Goal: Information Seeking & Learning: Check status

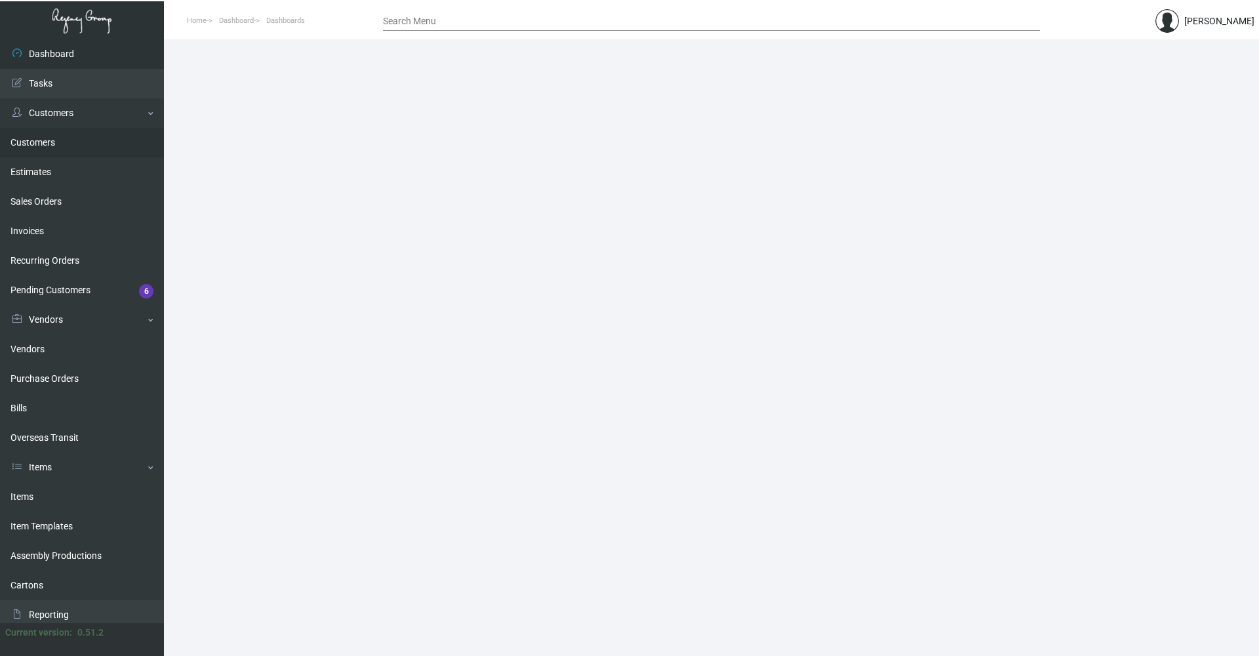
click at [26, 144] on link "Customers" at bounding box center [82, 143] width 164 height 30
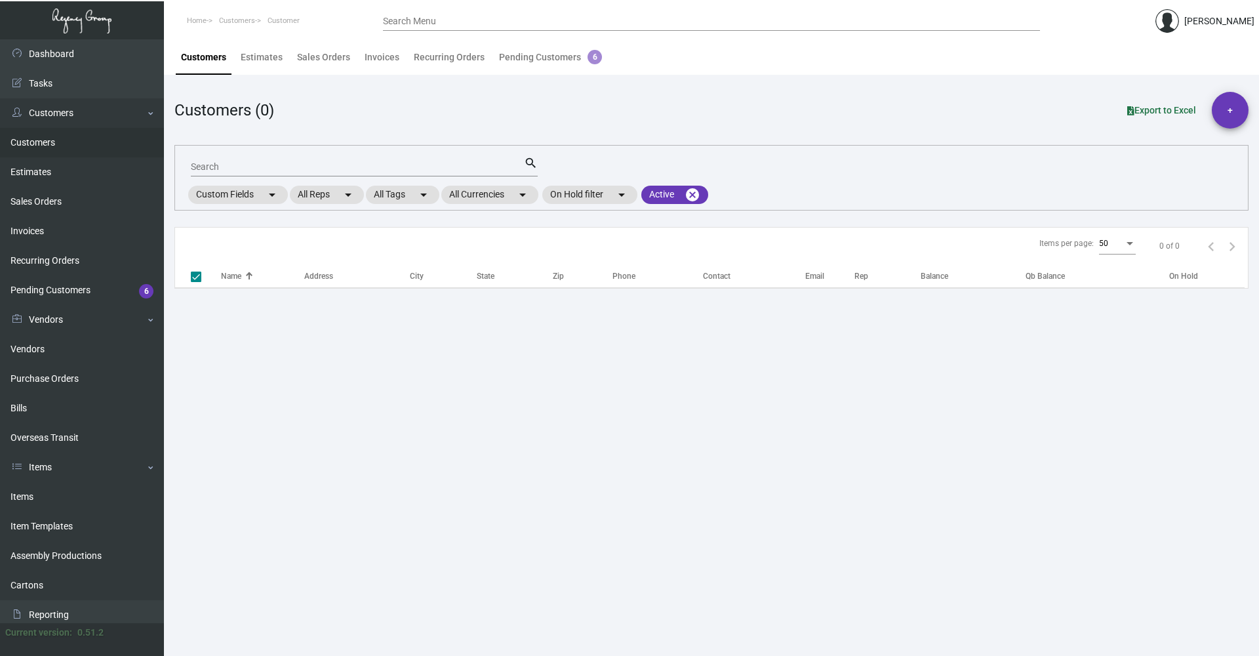
checkbox input "false"
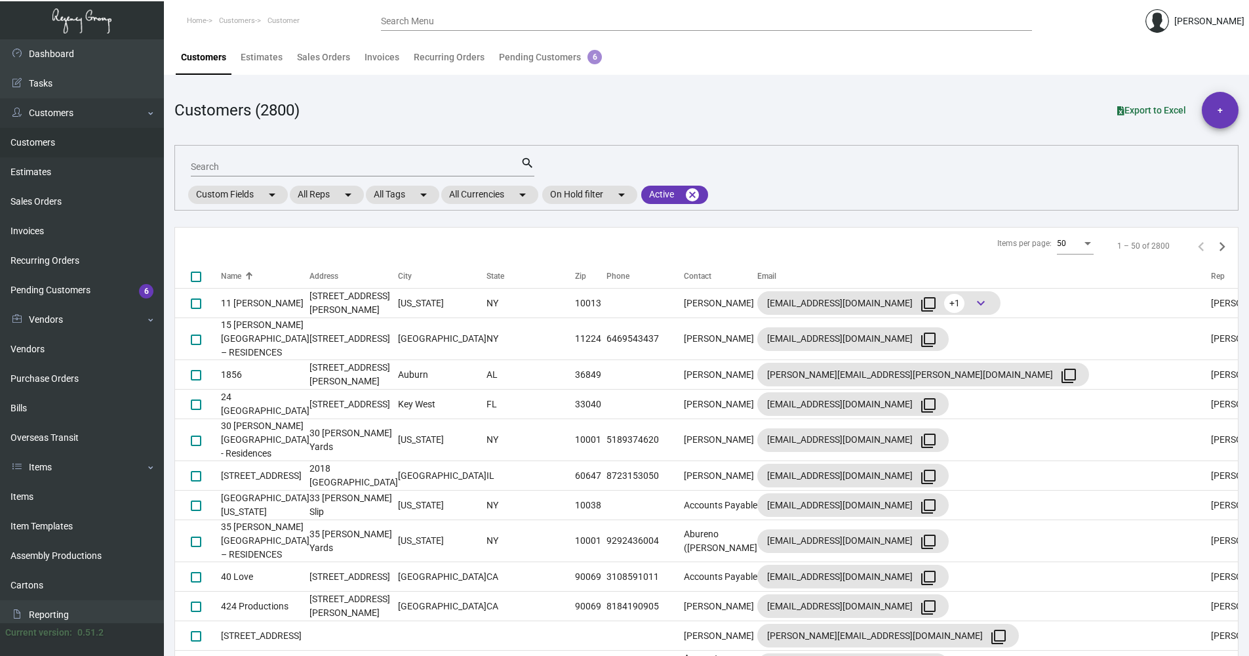
click at [266, 172] on input "Search" at bounding box center [356, 167] width 330 height 10
type input "kixby"
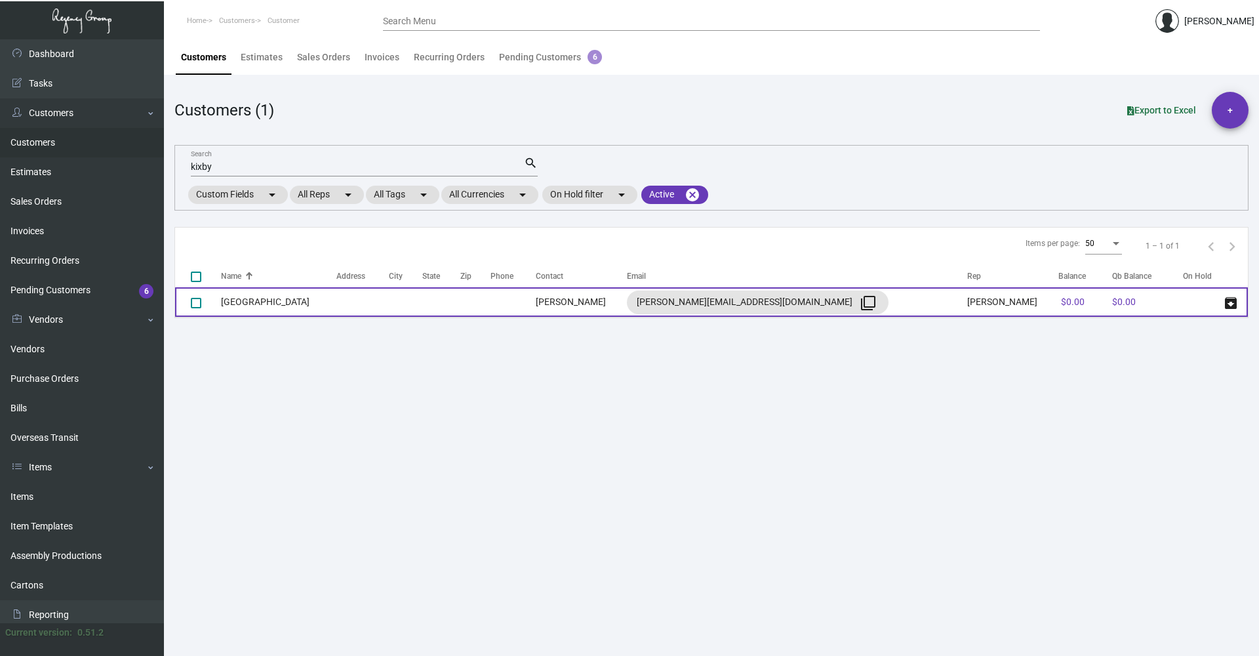
click at [407, 307] on td at bounding box center [405, 302] width 33 height 30
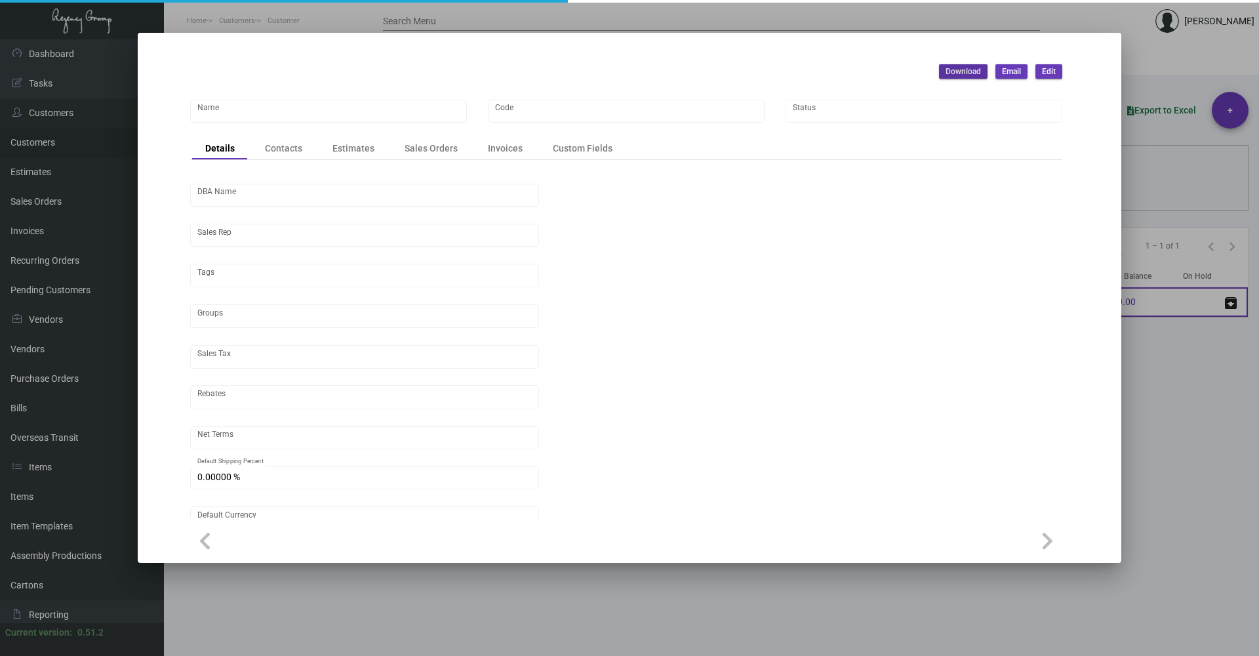
type input "[GEOGRAPHIC_DATA]"
type input "783"
type input "[PERSON_NAME]"
type input "[GEOGRAPHIC_DATA]-[GEOGRAPHIC_DATA] ([US_STATE][GEOGRAPHIC_DATA])"
type input "Net 30"
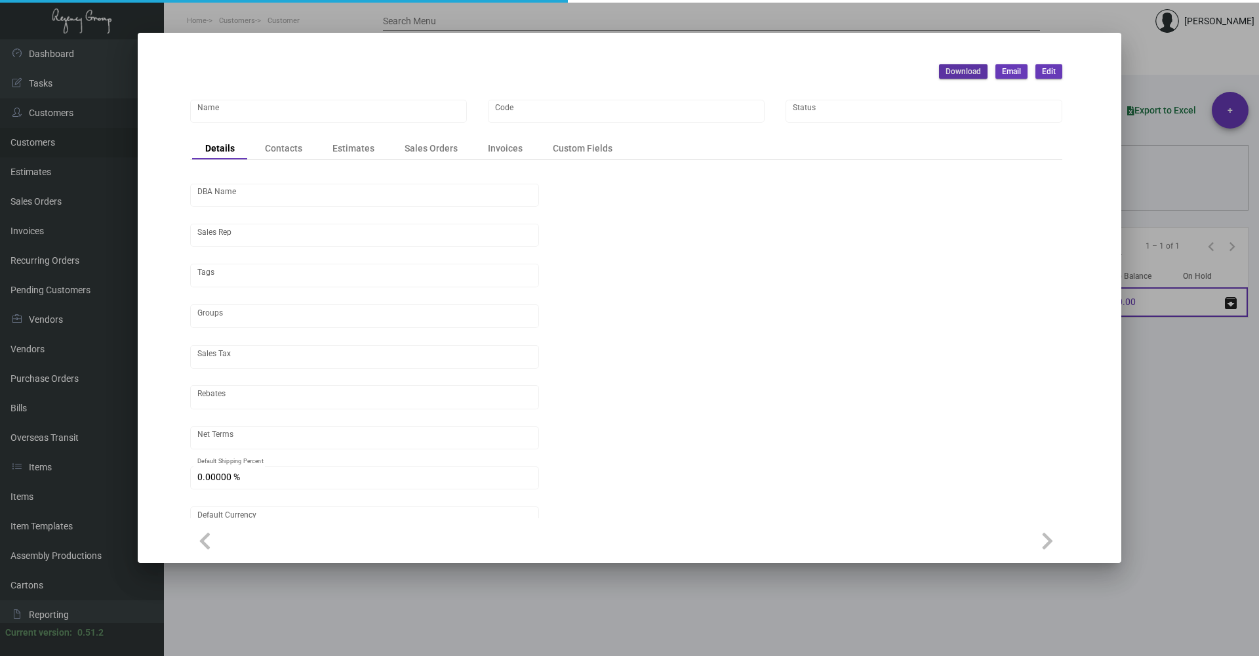
type input "United States Dollar $"
type input "$ 0.00"
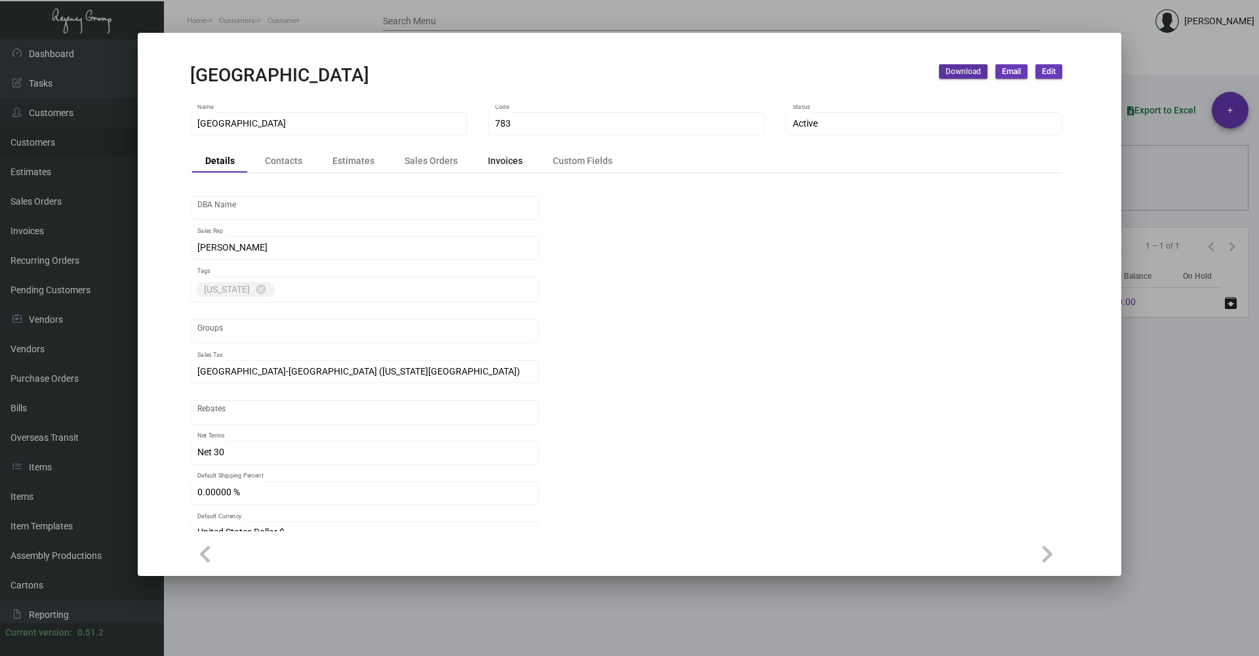
click at [515, 157] on div "Invoices" at bounding box center [505, 161] width 35 height 14
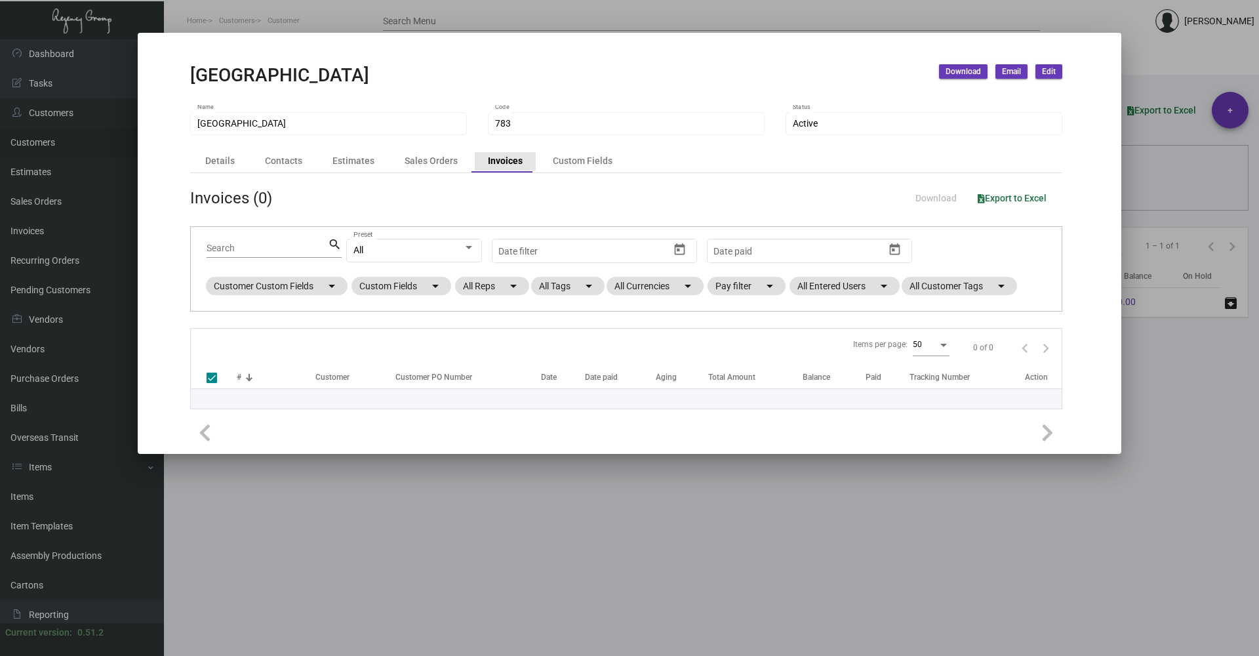
checkbox input "false"
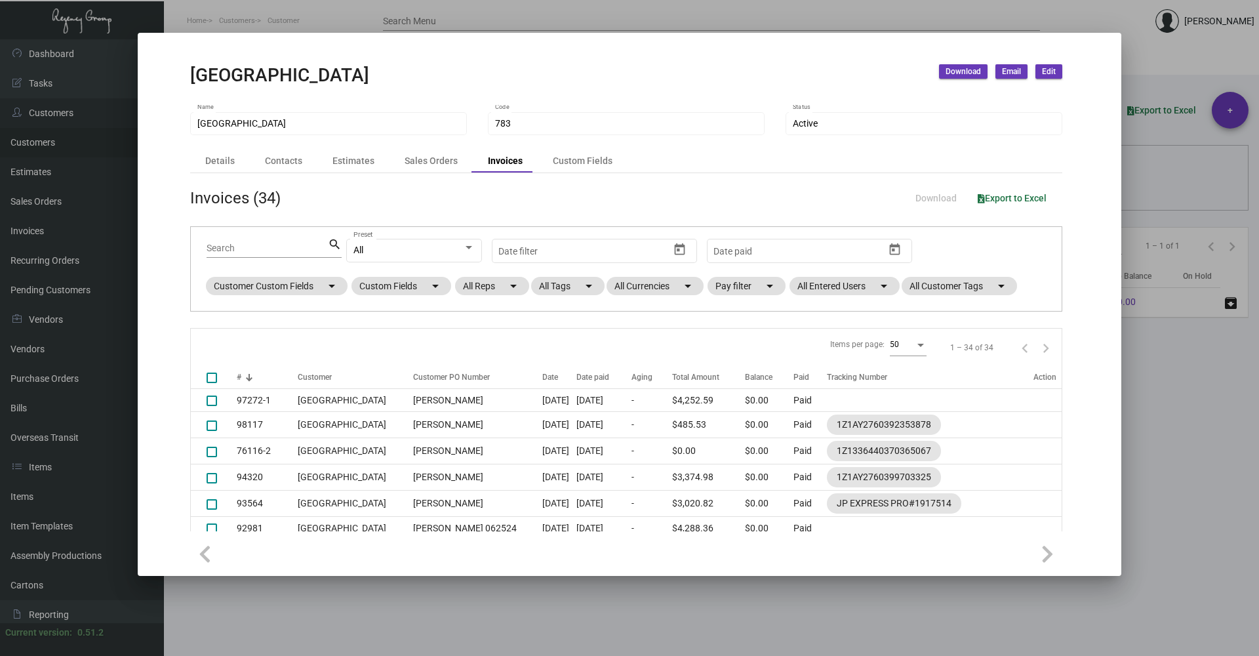
click at [1194, 435] on div at bounding box center [629, 328] width 1259 height 656
